Goal: Transaction & Acquisition: Purchase product/service

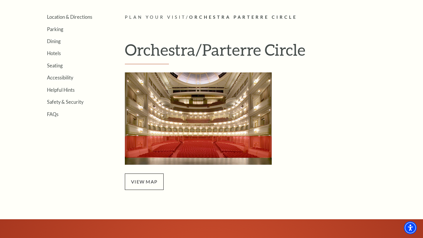
scroll to position [146, 0]
click at [161, 146] on img "Orchestra/Parterre Circle Seating Map - open in a new tab" at bounding box center [198, 119] width 147 height 92
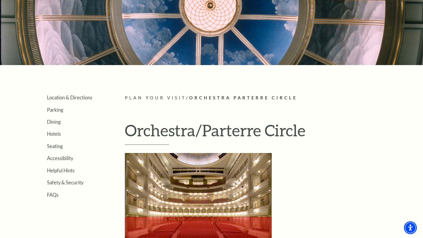
scroll to position [0, 0]
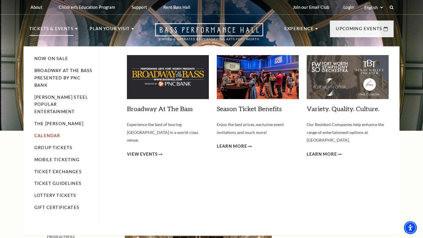
click at [41, 133] on link "Calendar" at bounding box center [47, 135] width 26 height 5
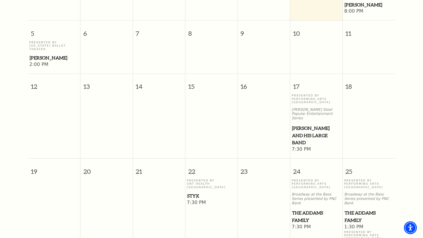
scroll to position [238, 0]
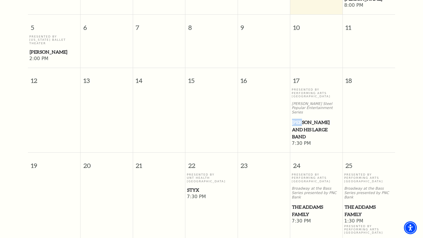
click at [297, 119] on span "[PERSON_NAME] and his Large Band" at bounding box center [316, 130] width 49 height 22
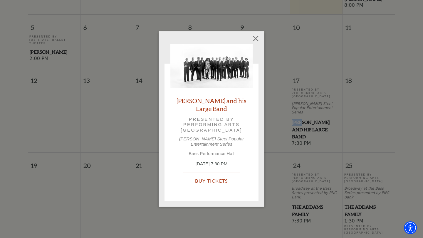
click at [210, 175] on link "Buy Tickets" at bounding box center [211, 181] width 57 height 16
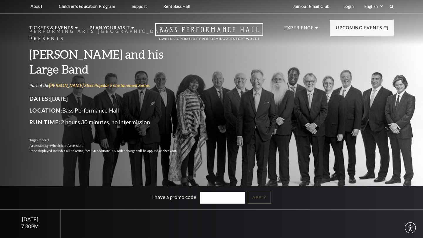
scroll to position [129, 0]
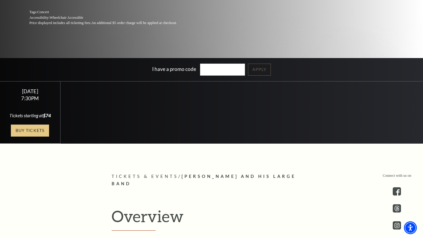
click at [27, 131] on link "Buy Tickets" at bounding box center [30, 131] width 38 height 12
